Goal: Navigation & Orientation: Find specific page/section

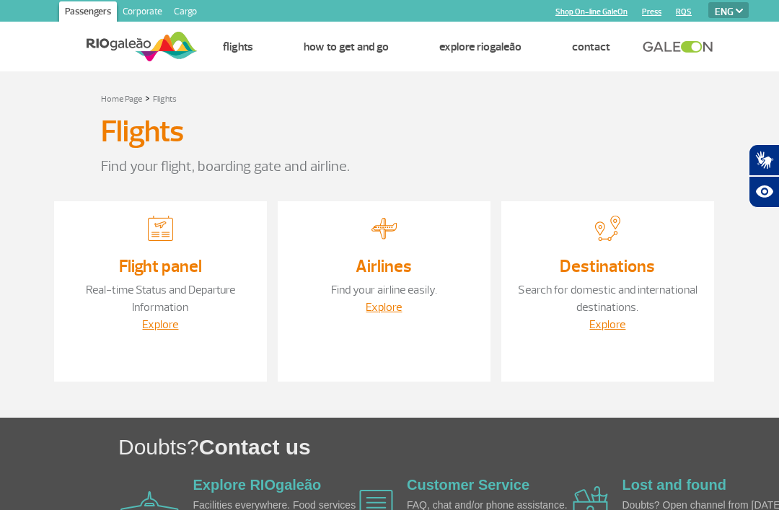
select select "en"
click at [626, 276] on link "Destinations" at bounding box center [606, 266] width 95 height 22
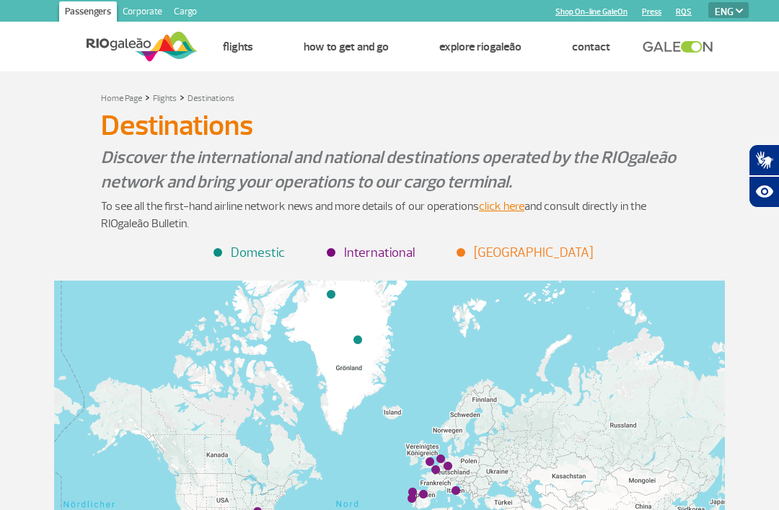
click at [414, 253] on li "International" at bounding box center [371, 252] width 87 height 19
click at [375, 262] on div "Home Page > Flights > Destinations Destinations Destinations Discover the inter…" at bounding box center [389, 468] width 692 height 758
click at [391, 264] on div "Home Page > Flights > Destinations Destinations Destinations Discover the inter…" at bounding box center [389, 468] width 692 height 758
click at [387, 253] on li "International" at bounding box center [371, 252] width 87 height 19
click at [544, 241] on ul "Domestic [GEOGRAPHIC_DATA]" at bounding box center [389, 247] width 692 height 30
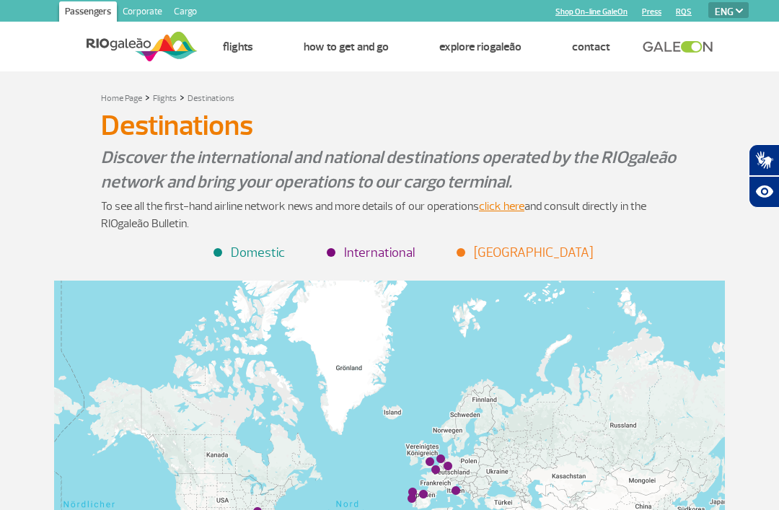
click at [541, 249] on li "[GEOGRAPHIC_DATA]" at bounding box center [525, 252] width 135 height 19
click at [387, 249] on li "International" at bounding box center [371, 252] width 87 height 19
click at [389, 254] on li "International" at bounding box center [371, 252] width 87 height 19
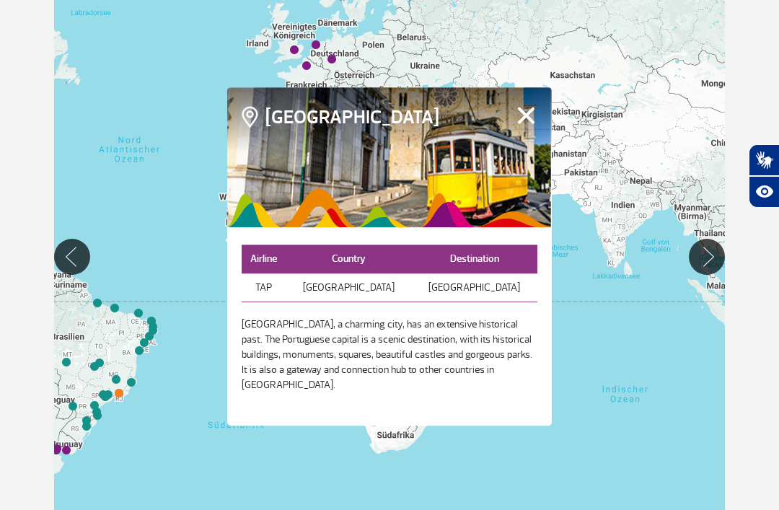
scroll to position [309, 0]
